Goal: Task Accomplishment & Management: Manage account settings

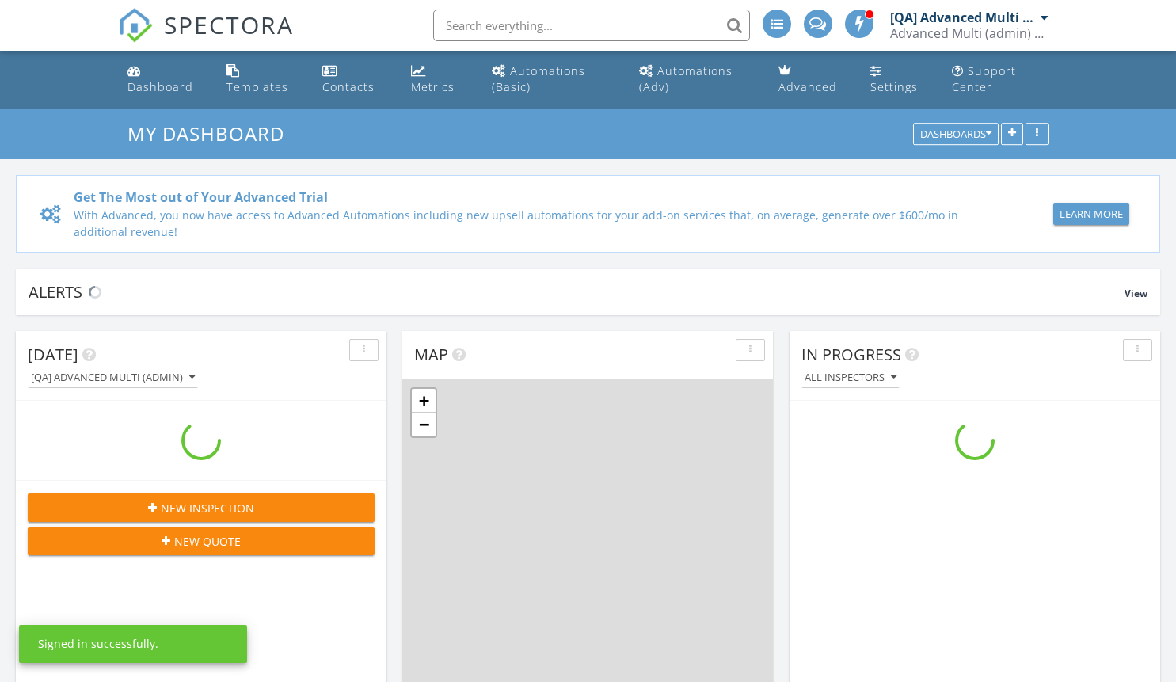
scroll to position [1465, 1200]
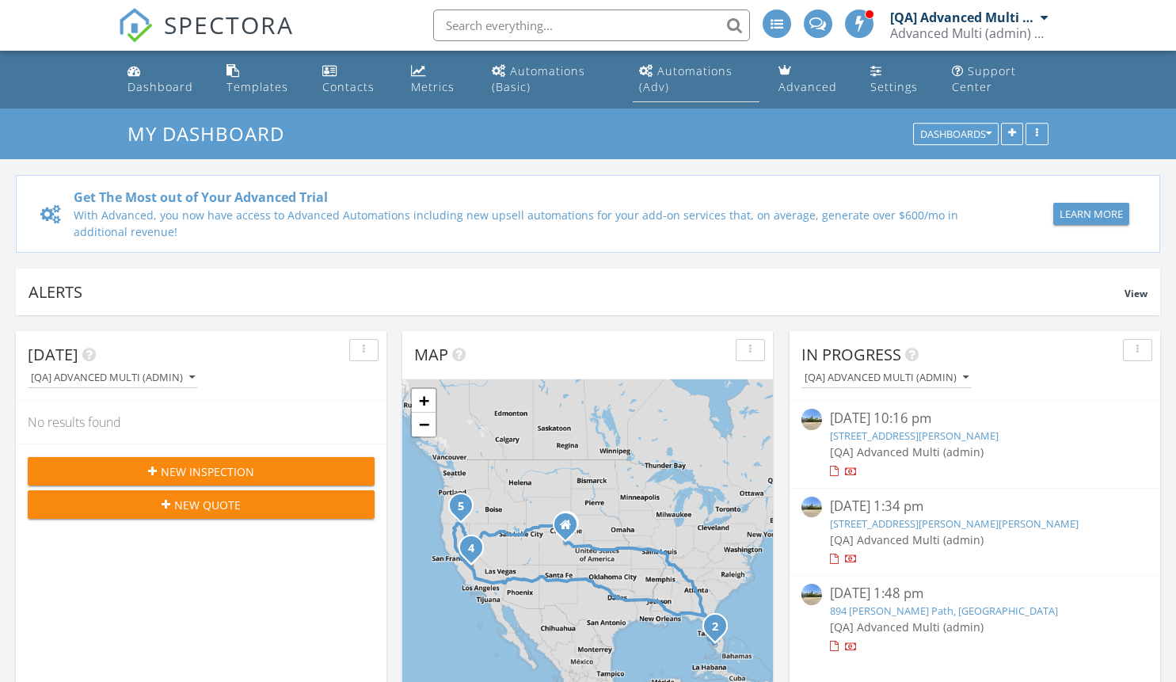
click at [695, 70] on div "Automations (Adv)" at bounding box center [685, 78] width 93 height 31
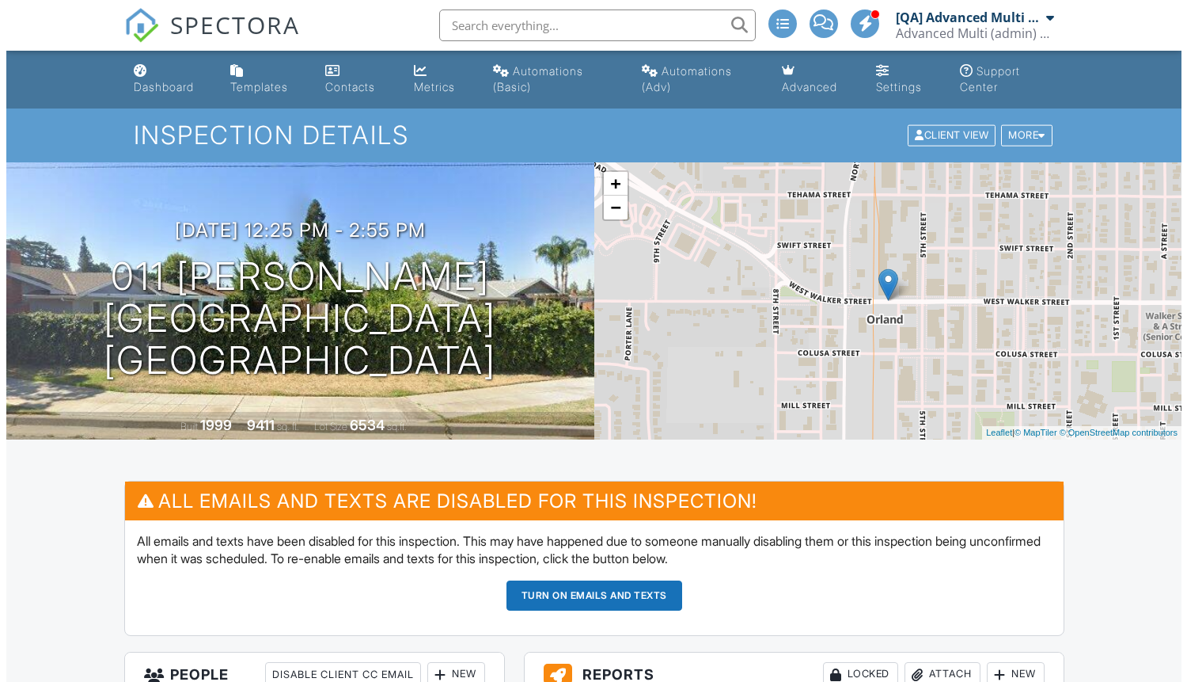
scroll to position [6, 0]
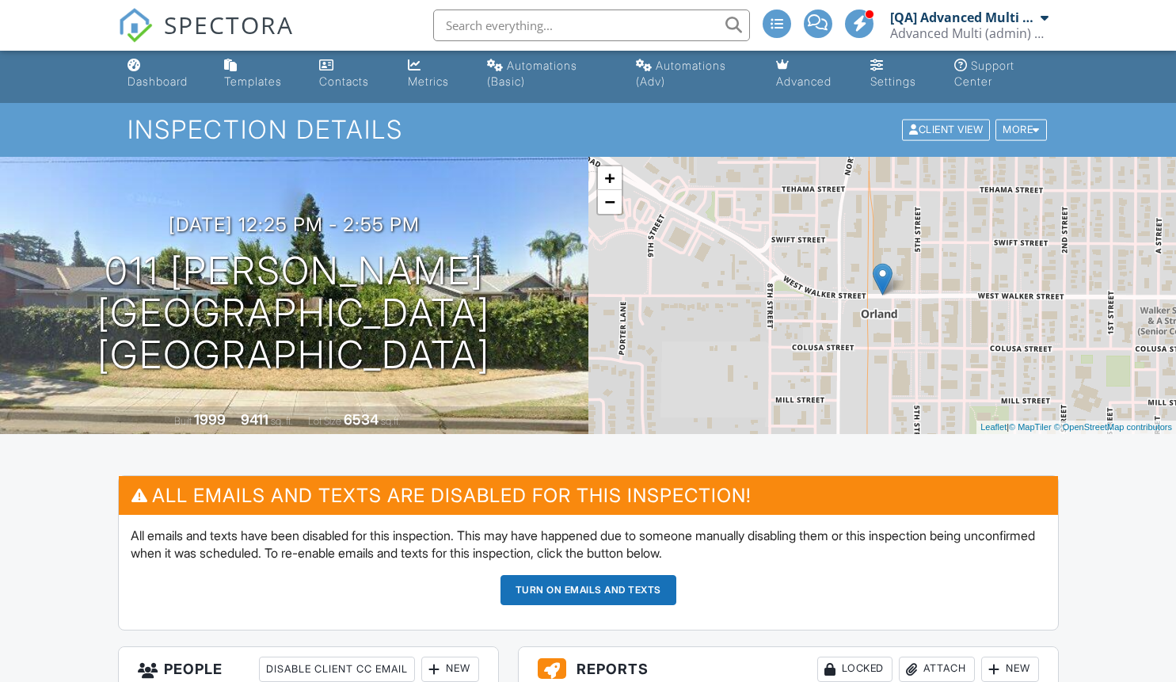
click at [449, 668] on div "New" at bounding box center [450, 668] width 58 height 25
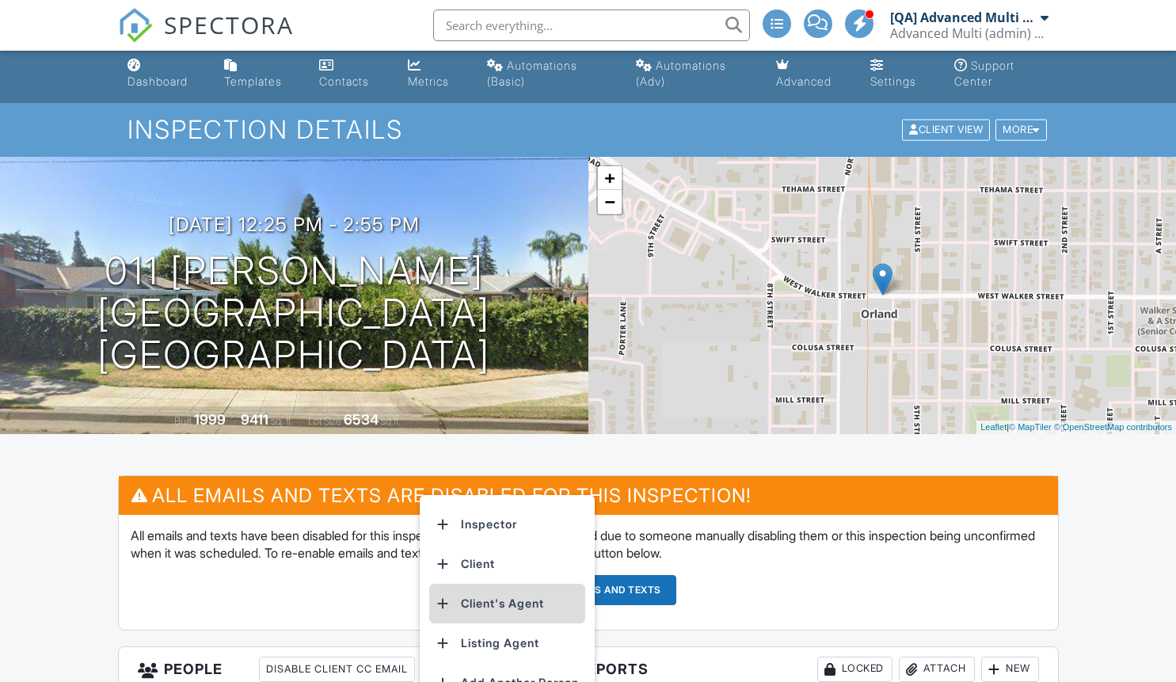
click at [510, 602] on li "Client's Agent" at bounding box center [507, 603] width 156 height 40
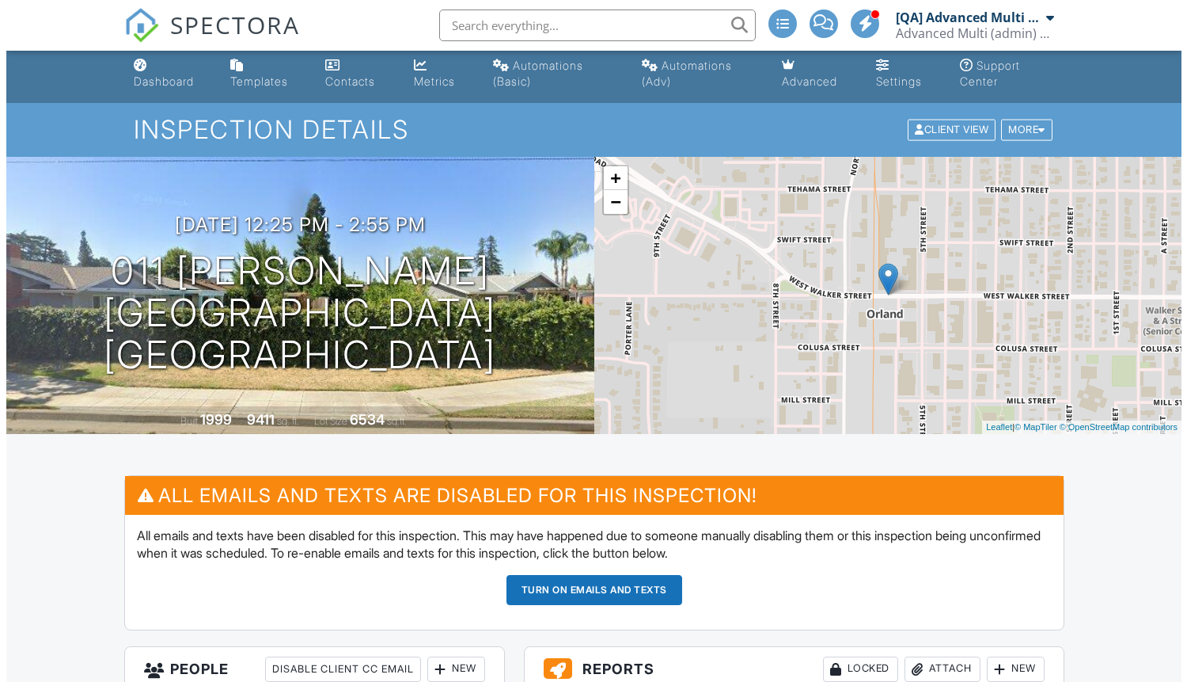
scroll to position [583, 0]
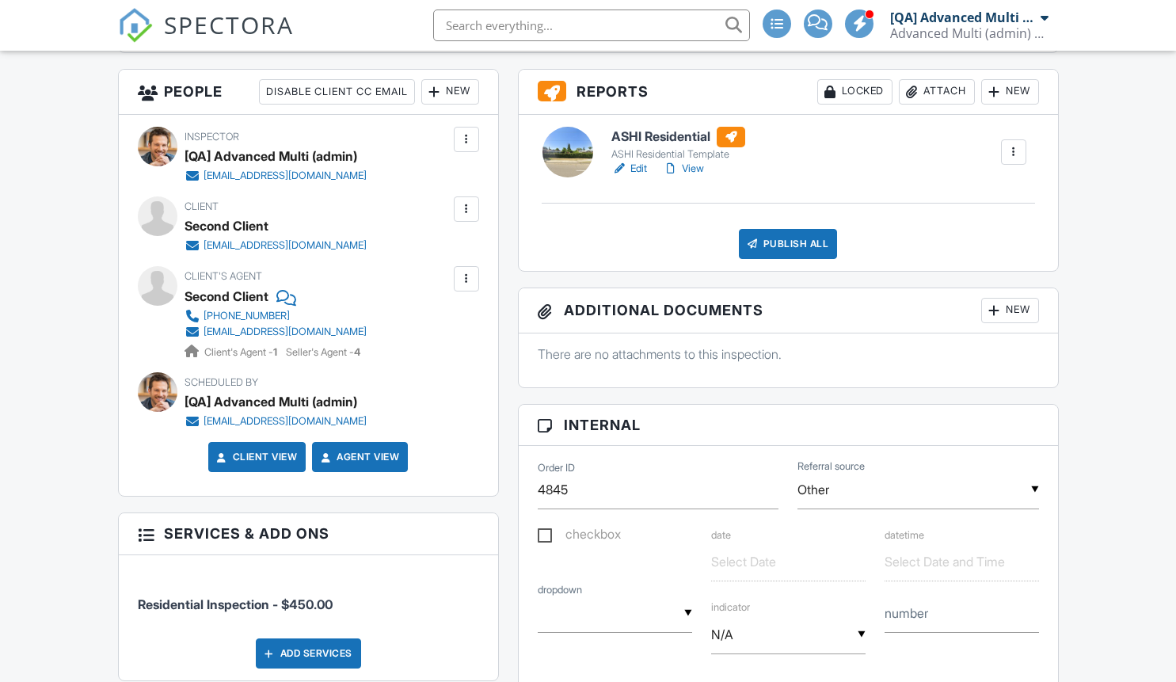
click at [933, 91] on div "Attach" at bounding box center [936, 91] width 76 height 25
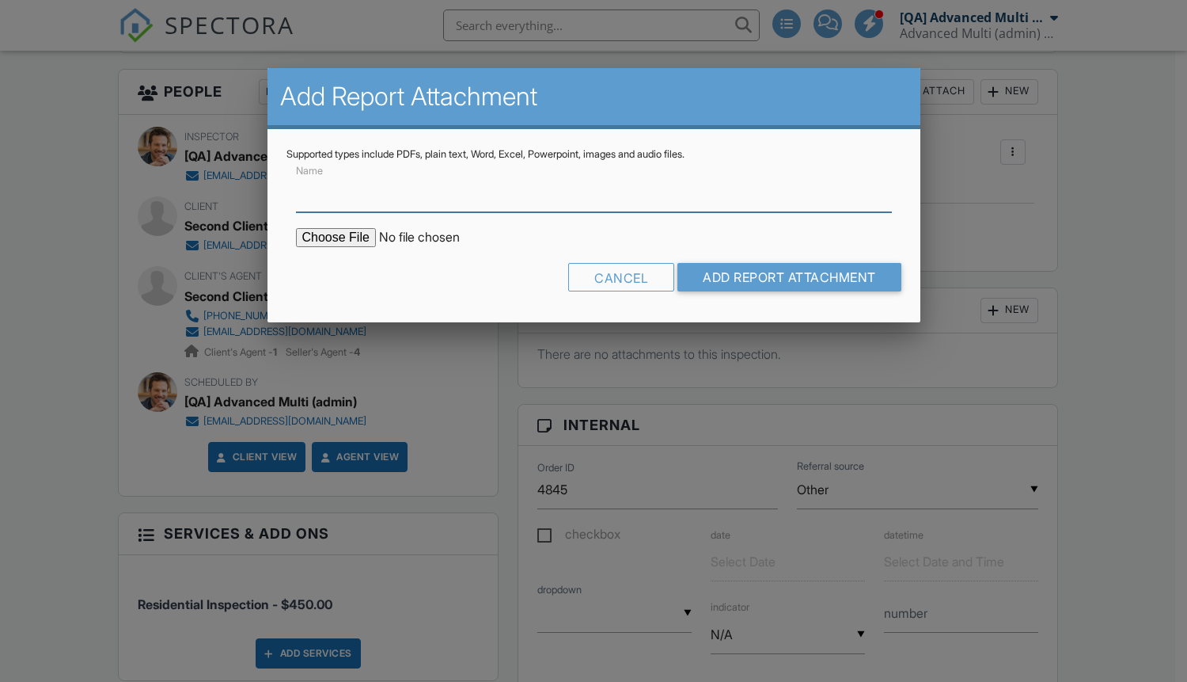
type input "C:\fakepath\Lorem ipsum dolor sit amet.docx"
click at [594, 192] on input "Name" at bounding box center [594, 192] width 596 height 39
click at [787, 277] on input "Add Report Attachment" at bounding box center [790, 277] width 224 height 28
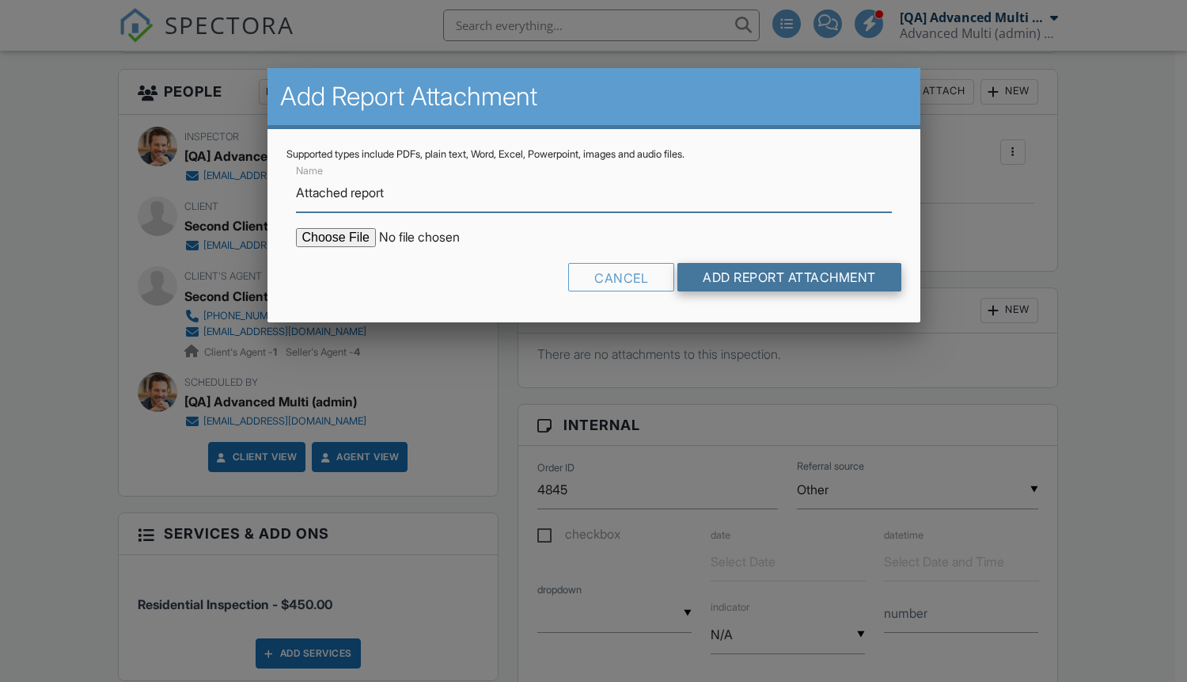
type input "Attached report"
click at [787, 277] on input "Add Report Attachment" at bounding box center [790, 277] width 224 height 28
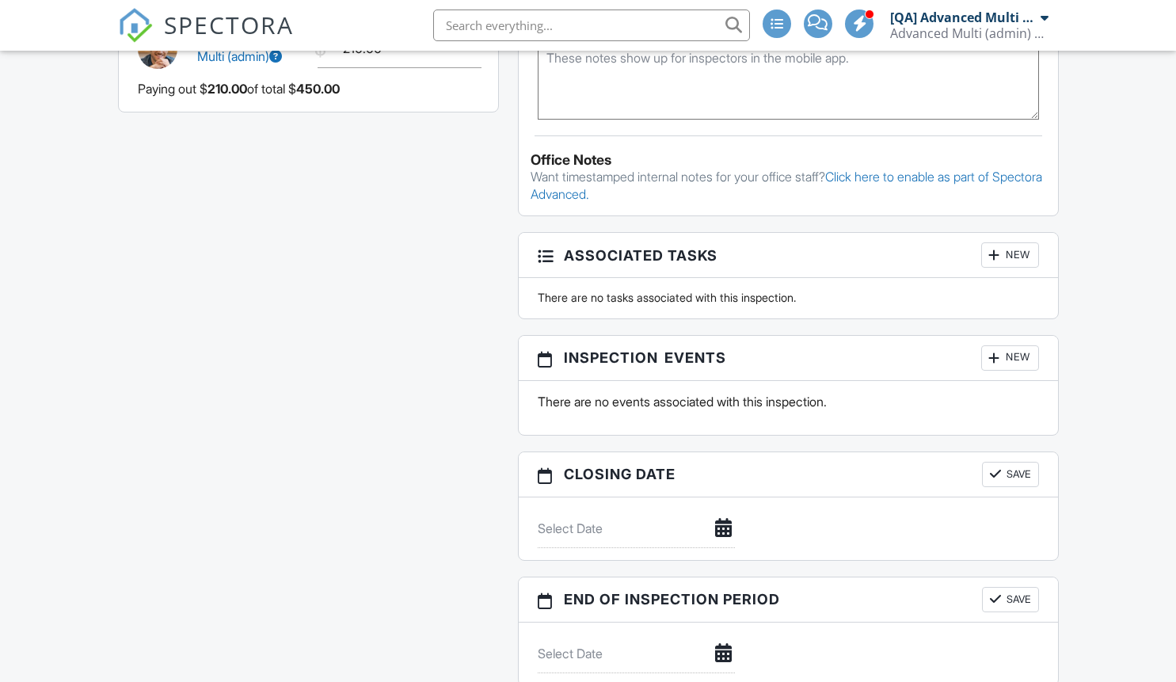
scroll to position [2097, 0]
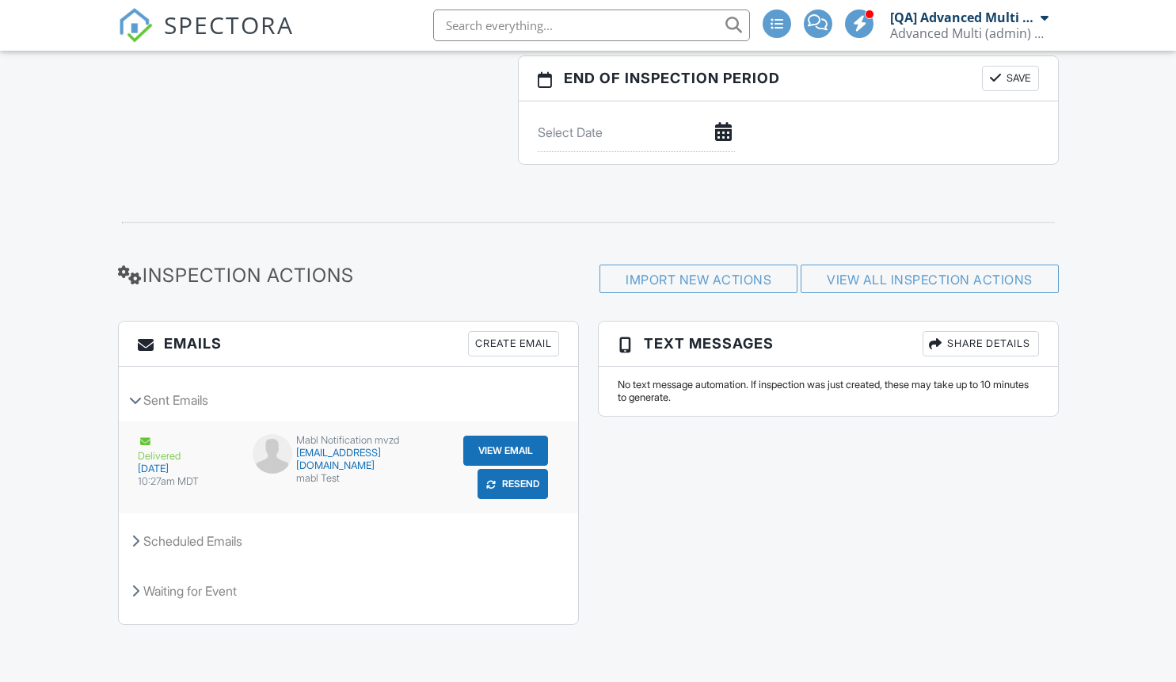
click at [518, 445] on button "View Email" at bounding box center [505, 450] width 85 height 30
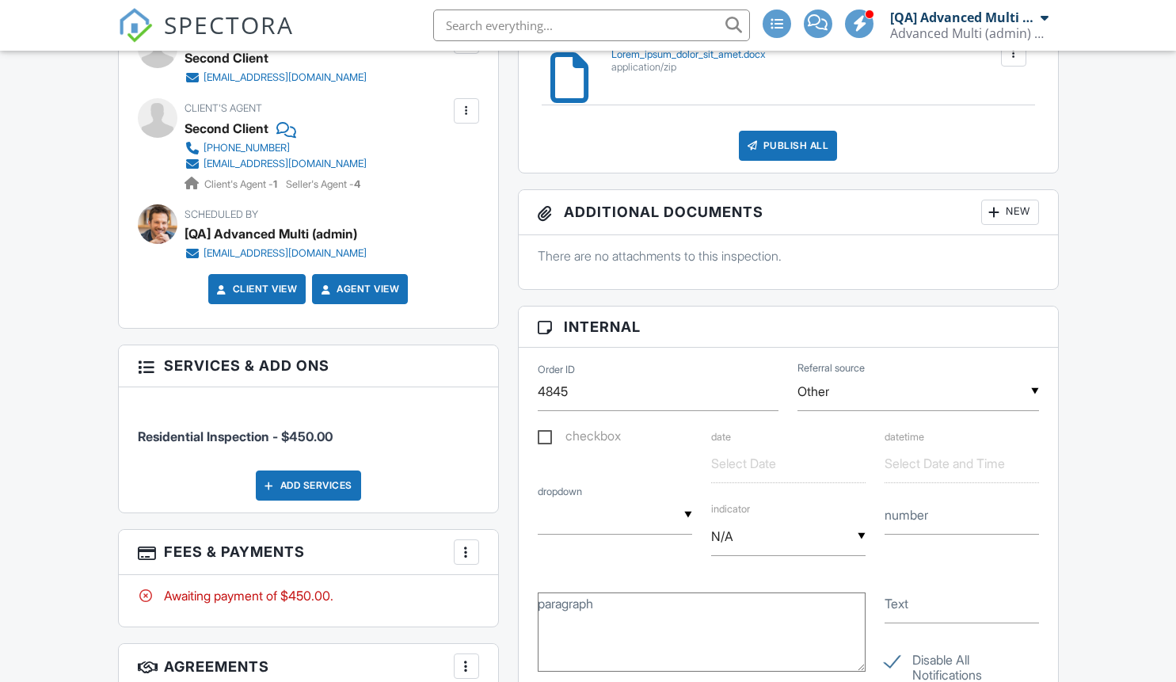
scroll to position [762, 0]
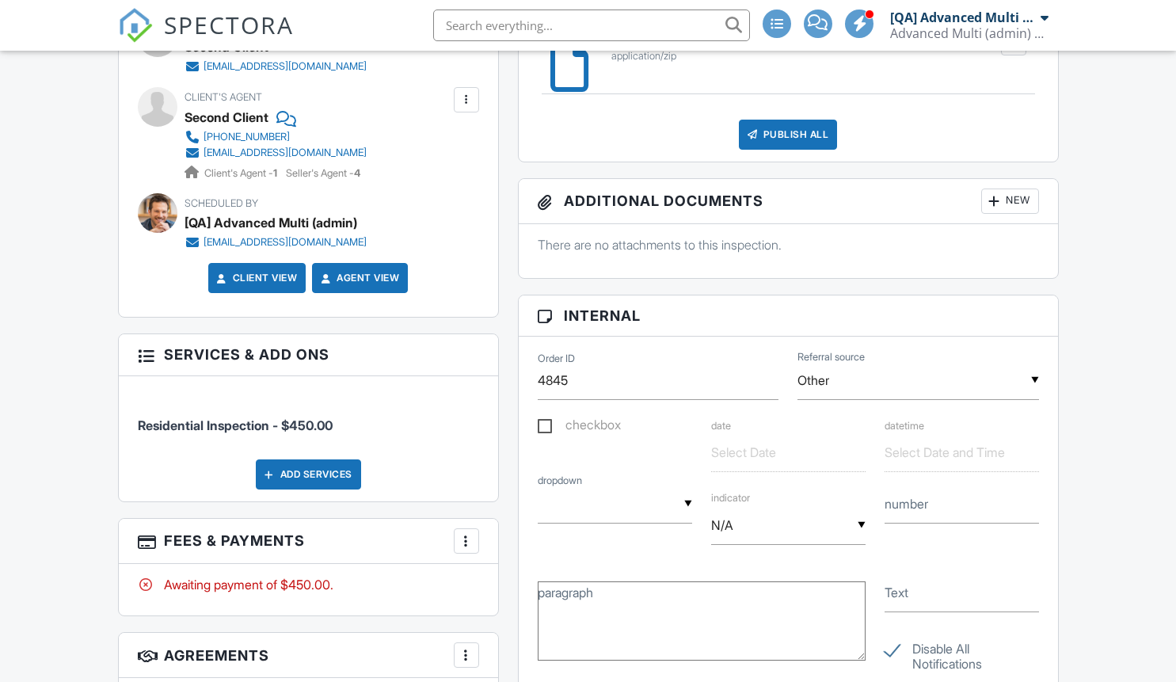
drag, startPoint x: 435, startPoint y: 465, endPoint x: 72, endPoint y: 334, distance: 386.1
